Goal: Book appointment/travel/reservation

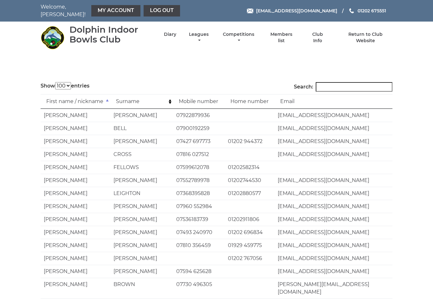
select select "100"
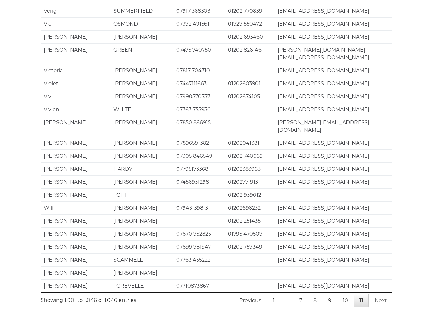
scroll to position [435, 0]
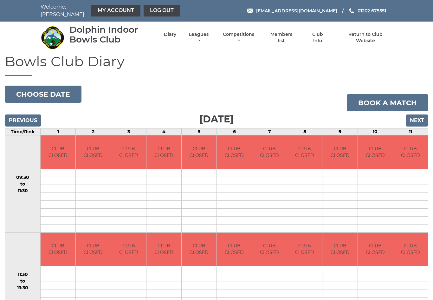
click at [418, 118] on input "Next" at bounding box center [416, 120] width 22 height 12
click at [423, 116] on input "Next" at bounding box center [416, 120] width 22 height 12
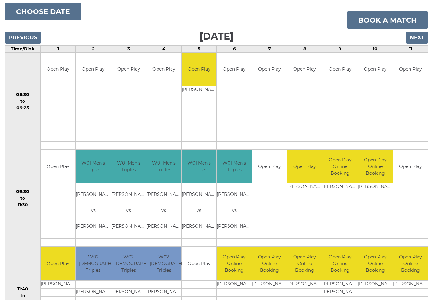
scroll to position [83, 0]
click at [386, 17] on link "Book a match" at bounding box center [386, 19] width 81 height 17
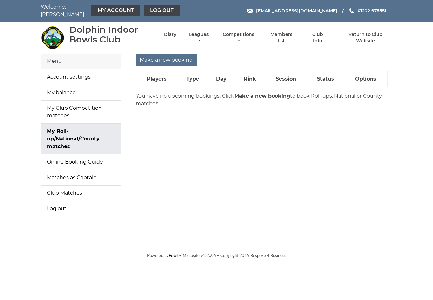
click at [169, 58] on input "Make a new booking" at bounding box center [166, 60] width 61 height 12
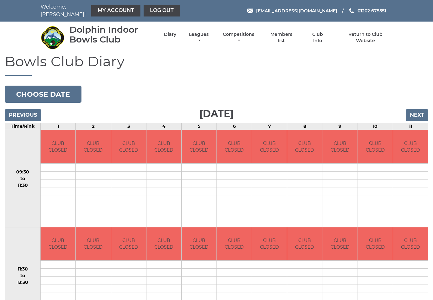
click at [60, 91] on button "Choose date" at bounding box center [43, 94] width 77 height 17
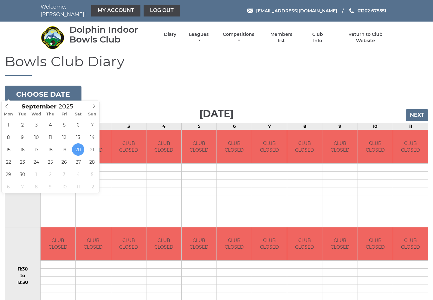
type input "2025-09-22"
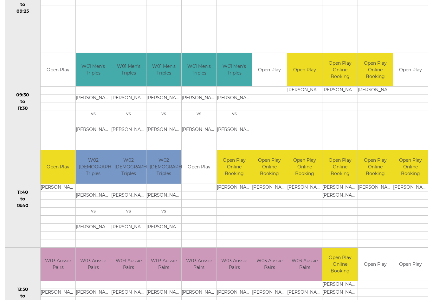
scroll to position [172, 0]
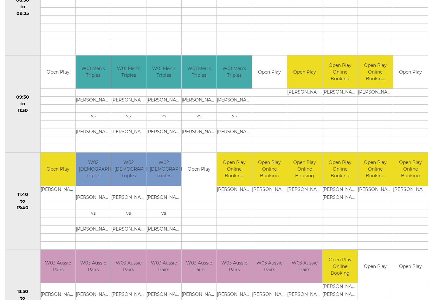
click at [0, 0] on link "Book slot" at bounding box center [0, 0] width 0 height 0
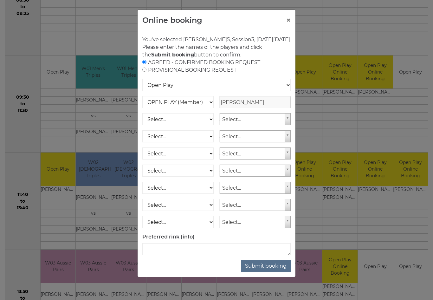
click at [270, 272] on button "Submit booking" at bounding box center [266, 266] width 50 height 12
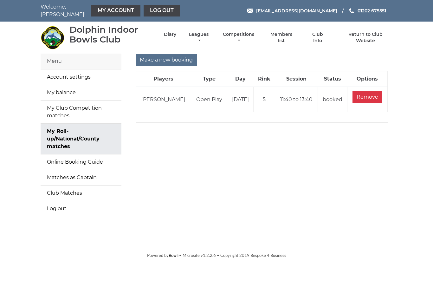
click at [167, 56] on input "Make a new booking" at bounding box center [166, 60] width 61 height 12
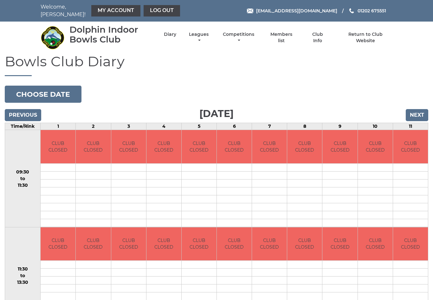
click at [57, 90] on button "Choose date" at bounding box center [43, 94] width 77 height 17
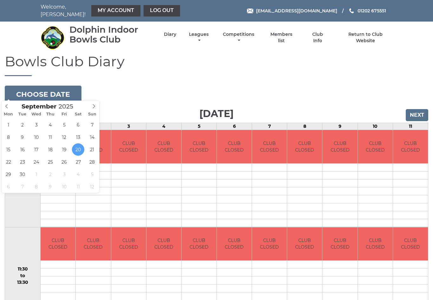
type input "2025-09-24"
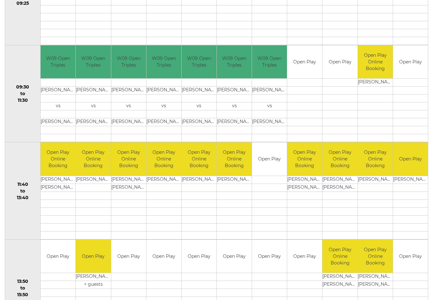
scroll to position [182, 0]
click at [0, 0] on link "Book slot" at bounding box center [0, 0] width 0 height 0
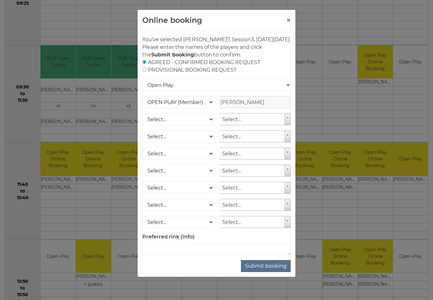
click at [272, 272] on button "Submit booking" at bounding box center [266, 266] width 50 height 12
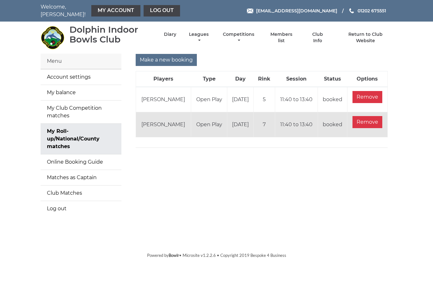
click at [173, 55] on input "Make a new booking" at bounding box center [166, 60] width 61 height 12
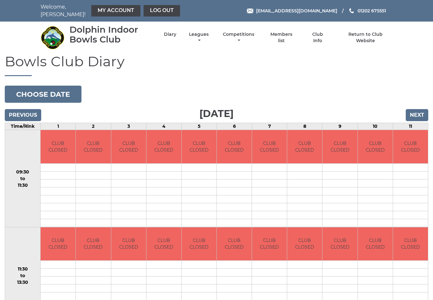
click at [60, 89] on button "Choose date" at bounding box center [43, 94] width 77 height 17
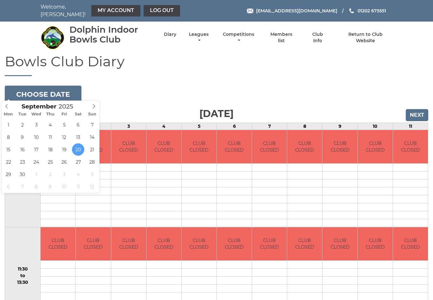
type input "[DATE]"
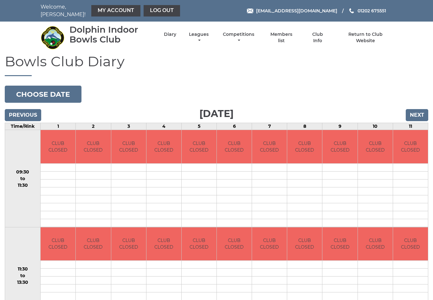
click at [56, 88] on button "Choose date" at bounding box center [43, 94] width 77 height 17
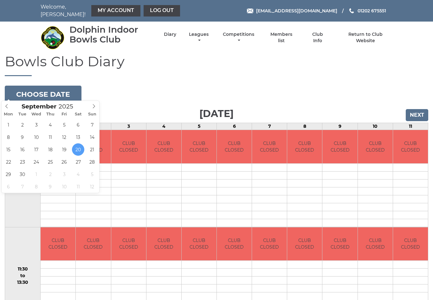
type input "[DATE]"
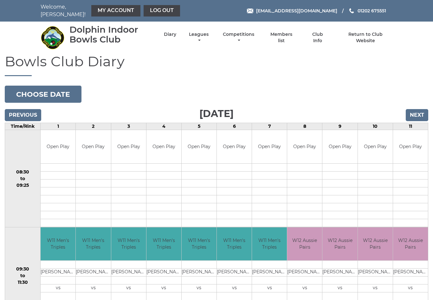
click at [58, 87] on button "Choose date" at bounding box center [43, 94] width 77 height 17
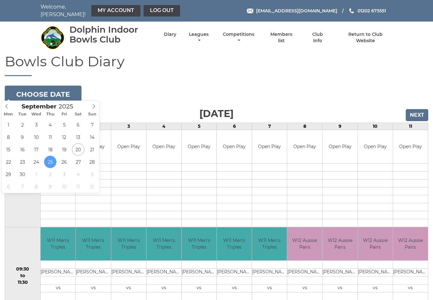
type input "2025-09-23"
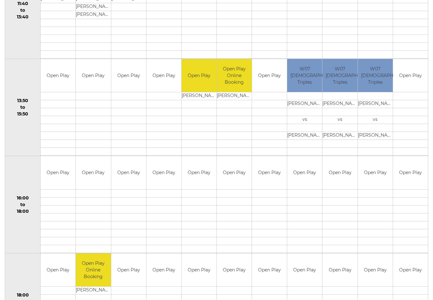
scroll to position [362, 0]
click at [26, 169] on td "16:00 to 18:00" at bounding box center [22, 204] width 35 height 97
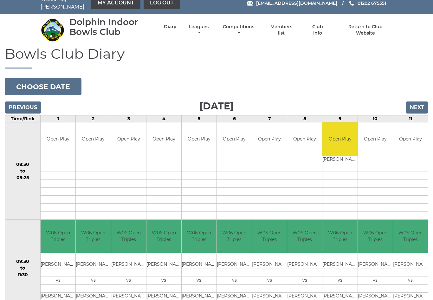
scroll to position [0, 0]
